Goal: Task Accomplishment & Management: Complete application form

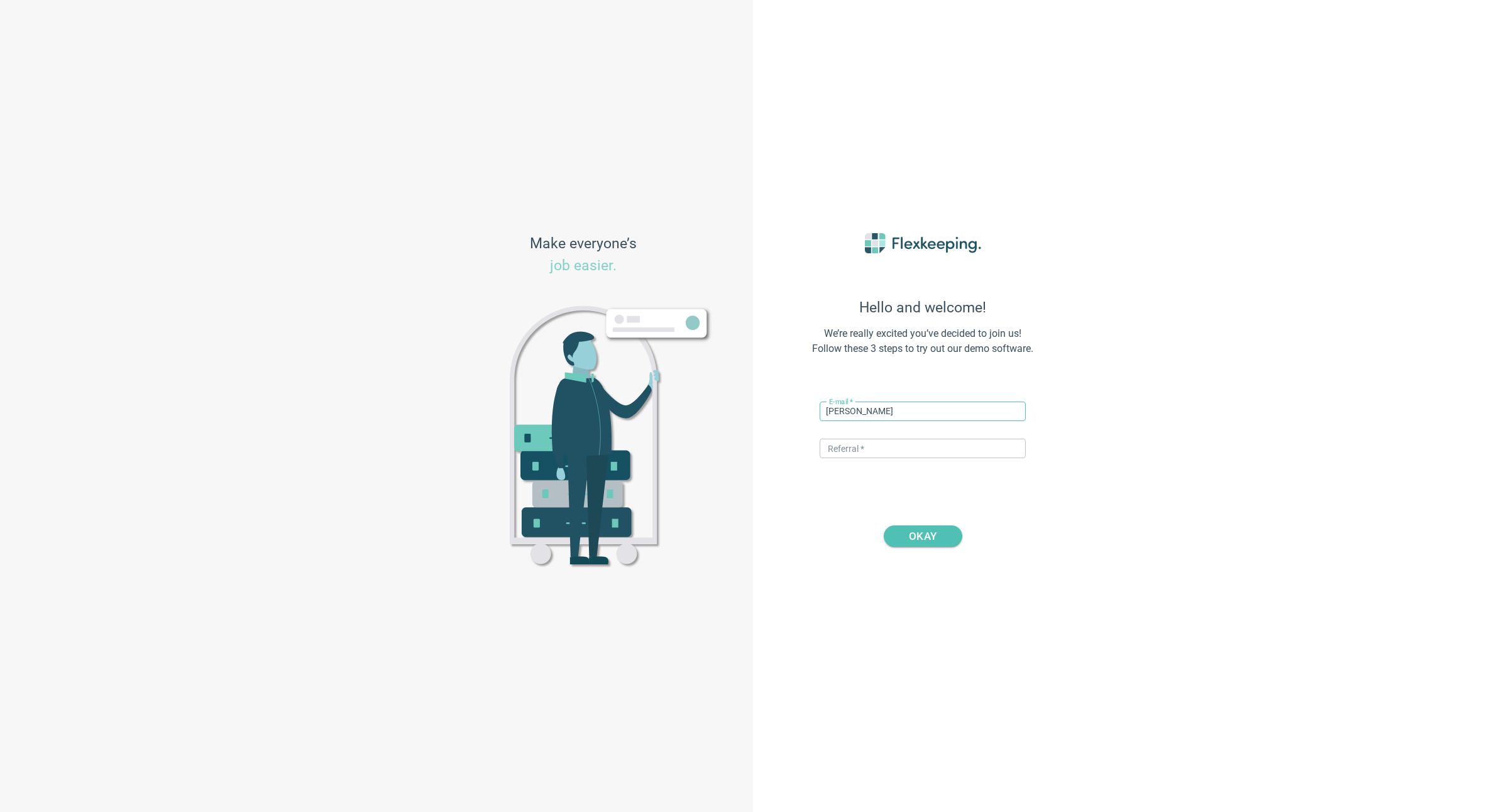
type input "[PERSON_NAME]"
click at [878, 412] on input "dale+" at bounding box center [922, 411] width 206 height 19
type input "[PERSON_NAME][EMAIL_ADDRESS][DOMAIN_NAME]"
type input "DIGITALMAGIC"
click at [923, 537] on span "OKAY" at bounding box center [922, 536] width 28 height 21
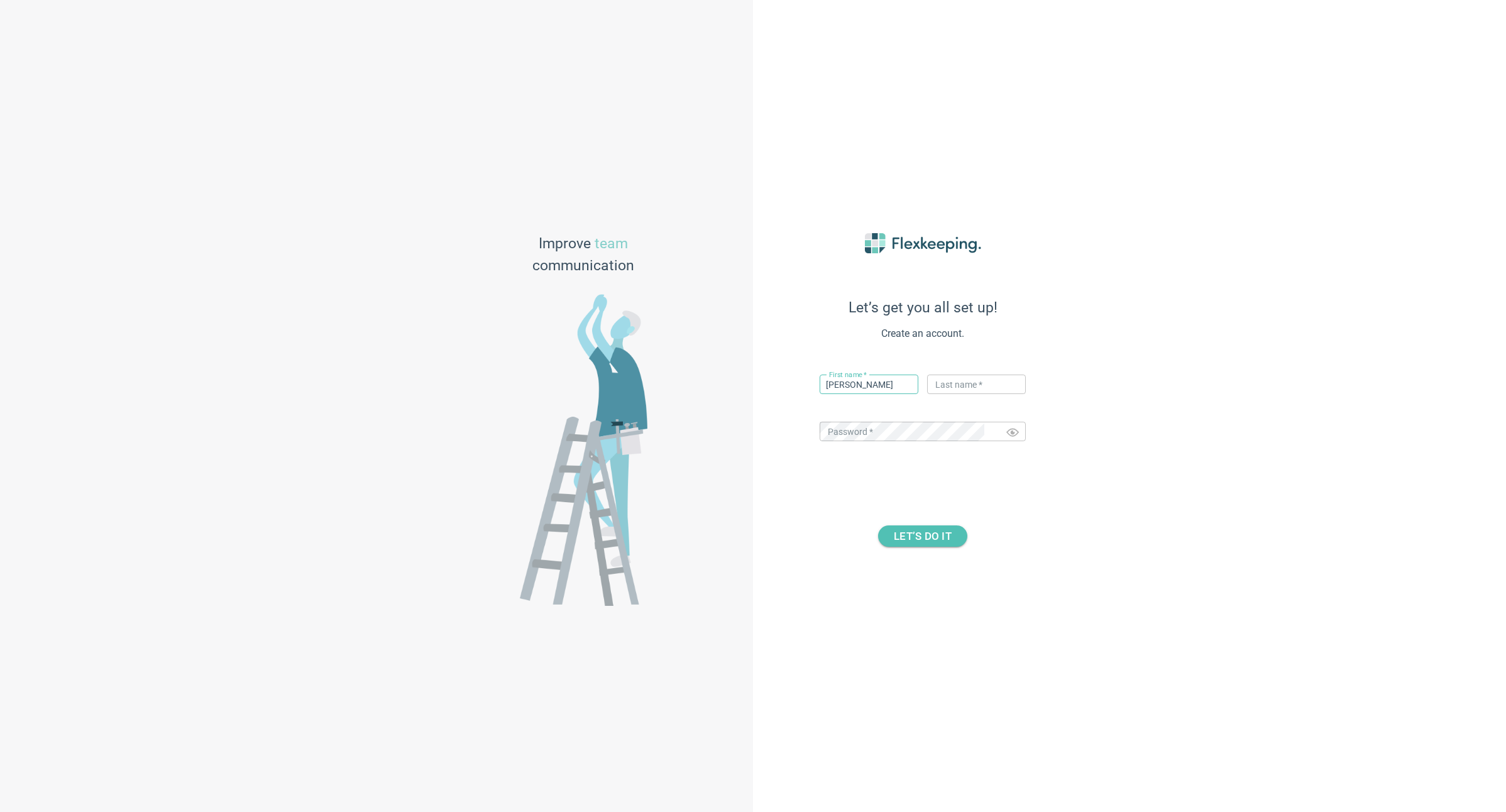
type input "[PERSON_NAME]"
click at [1227, 474] on div "Let’s get you all set up! Create an account. First name   * [PERSON_NAME] ​ Las…" at bounding box center [1130, 406] width 753 height 812
click at [899, 538] on span "LET’S DO IT" at bounding box center [922, 536] width 58 height 21
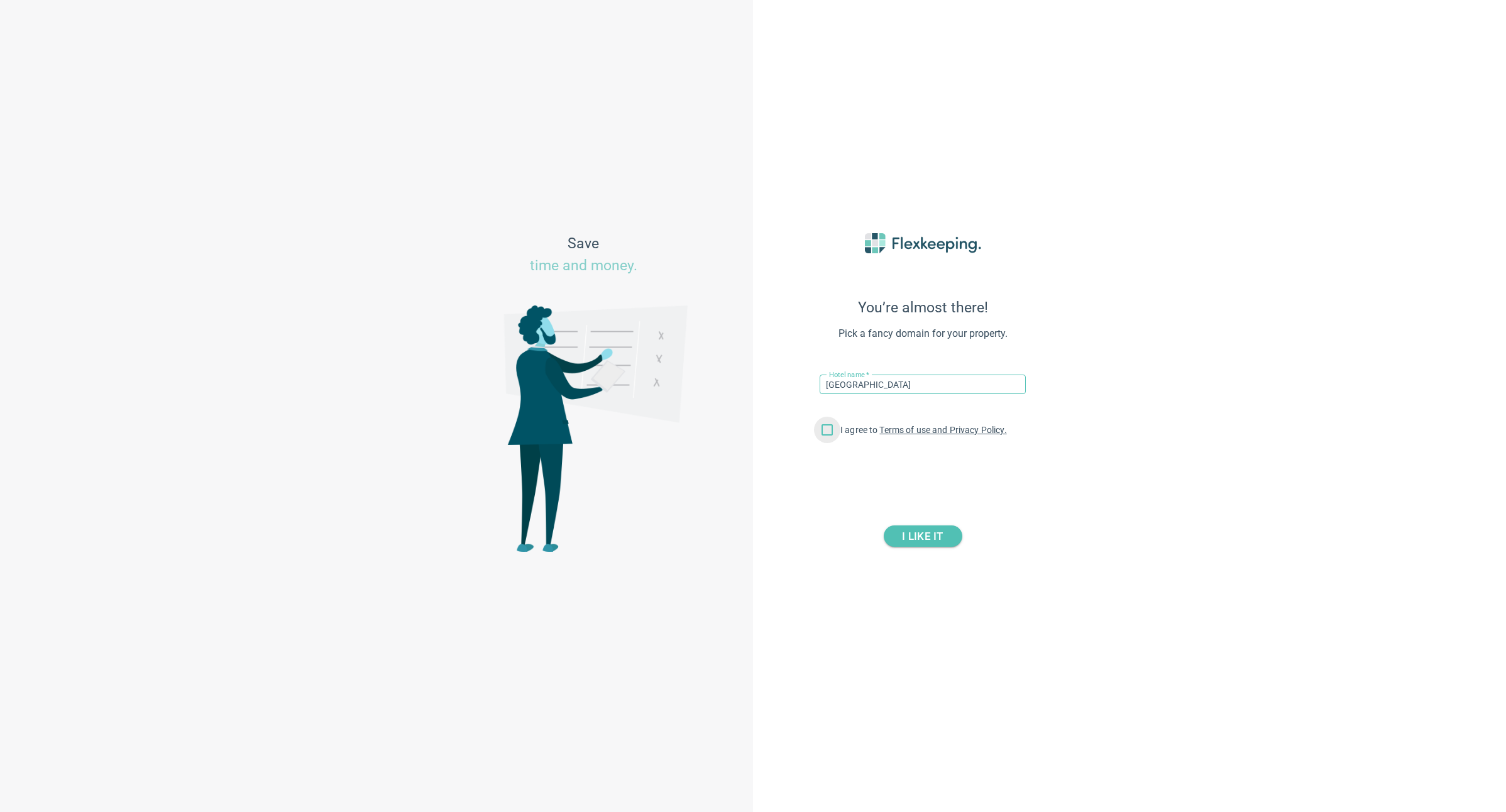
type input "[GEOGRAPHIC_DATA]"
click at [824, 435] on input "I agree to Terms of use and Privacy Policy." at bounding box center [827, 431] width 26 height 26
checkbox input "true"
click at [925, 536] on span "I LIKE IT" at bounding box center [922, 536] width 41 height 21
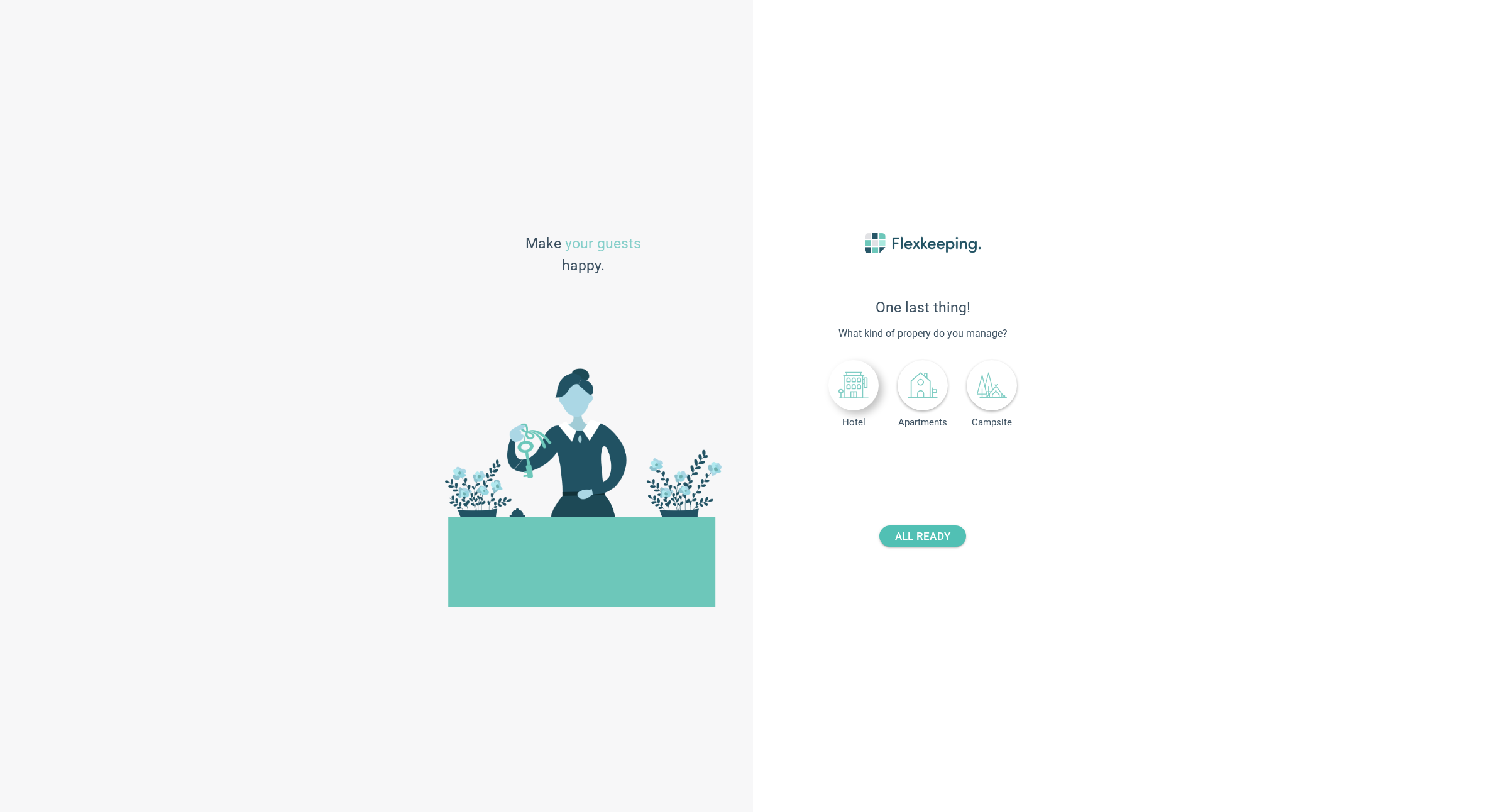
click at [859, 389] on icon at bounding box center [854, 385] width 30 height 30
drag, startPoint x: 941, startPoint y: 461, endPoint x: 1021, endPoint y: 463, distance: 80.0
click at [1021, 463] on div "Number of rooms - +" at bounding box center [922, 462] width 206 height 25
type input "249"
click at [939, 539] on span "ALL READY" at bounding box center [922, 536] width 55 height 21
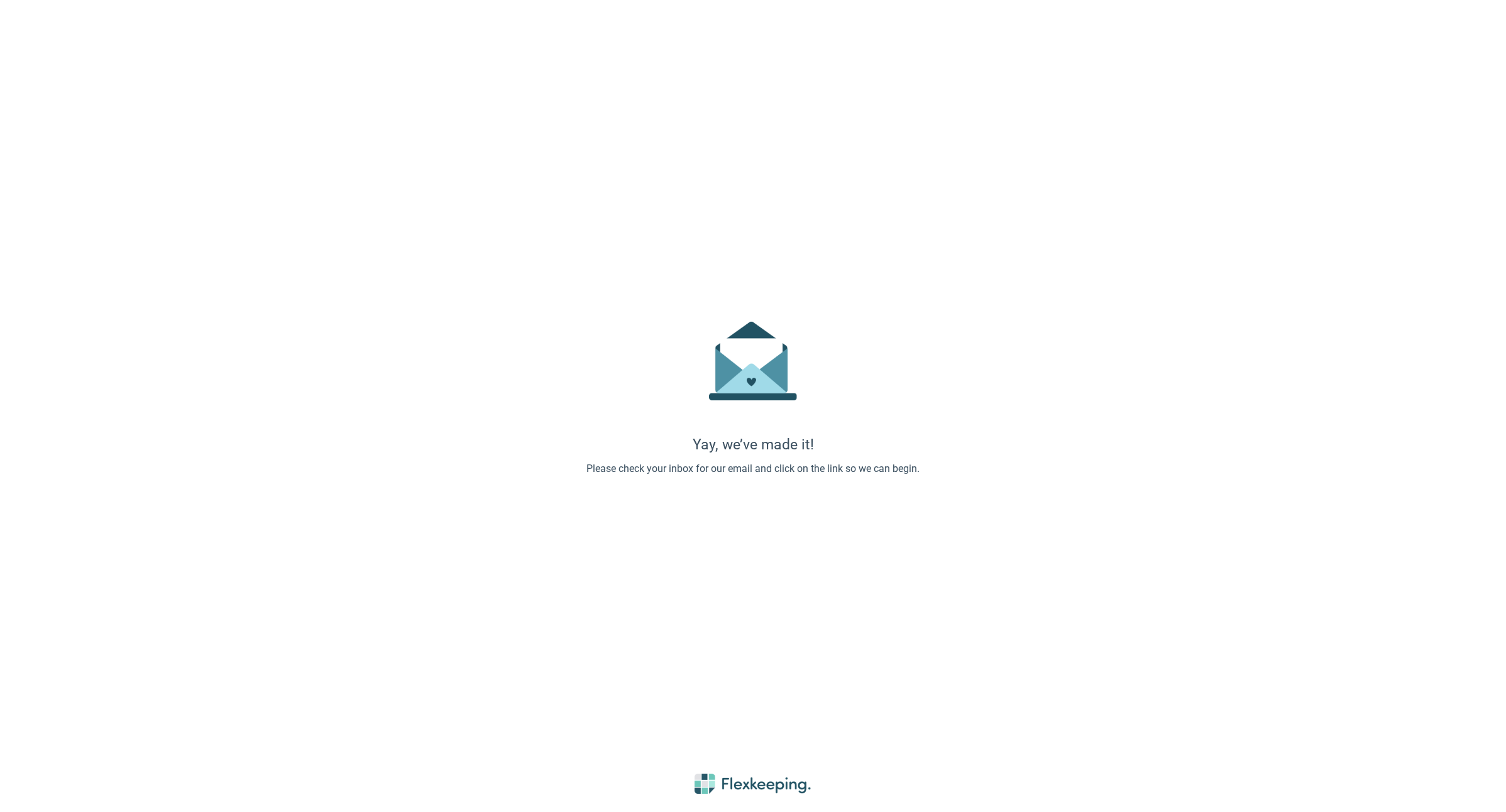
drag, startPoint x: 158, startPoint y: 70, endPoint x: 140, endPoint y: 52, distance: 25.5
click at [158, 70] on div "Yay, we’ve made it! Please check your inbox for our email and click on the link…" at bounding box center [753, 406] width 1506 height 812
click at [733, 525] on div "Yay, we’ve made it! Please check your inbox for our email and click on the link…" at bounding box center [753, 406] width 1506 height 812
